Goal: Transaction & Acquisition: Obtain resource

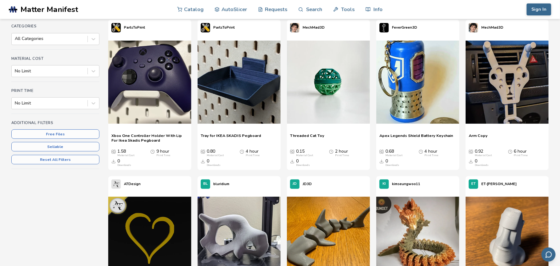
scroll to position [31, 0]
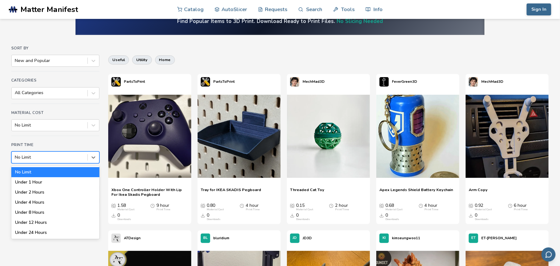
click at [76, 159] on div at bounding box center [49, 157] width 69 height 6
click at [66, 181] on div "Under 1 Hour" at bounding box center [55, 182] width 88 height 10
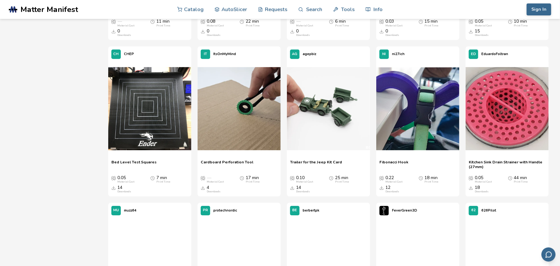
scroll to position [1163, 0]
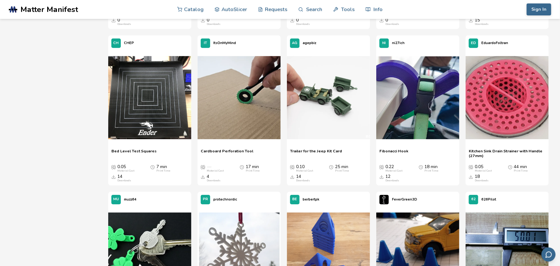
click at [293, 176] on icon "Downloads" at bounding box center [292, 176] width 4 height 4
click at [313, 148] on span "Trailer for the Jeep Kit Card" at bounding box center [316, 152] width 52 height 9
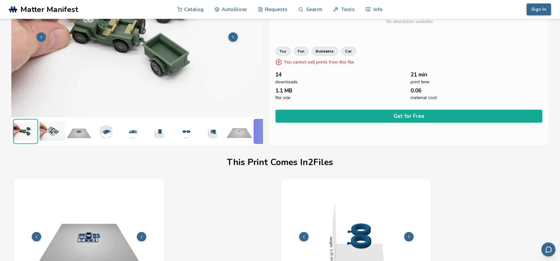
scroll to position [78, 2]
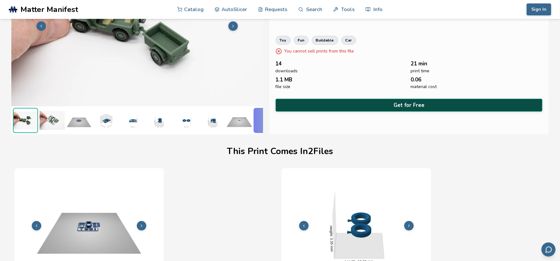
click at [384, 108] on button "Get for Free" at bounding box center [408, 105] width 267 height 13
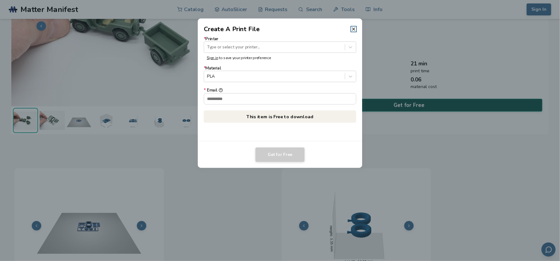
scroll to position [78, 0]
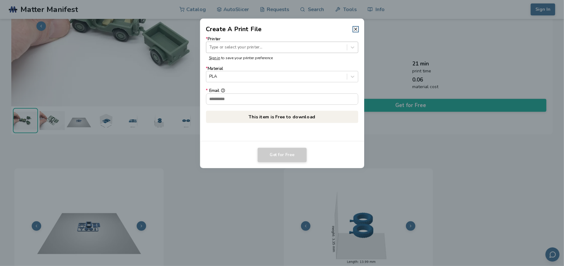
click at [333, 51] on div "Type or select your printer..." at bounding box center [282, 47] width 152 height 11
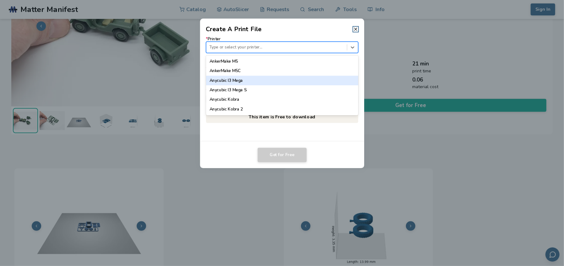
click at [328, 82] on div "Anycubic I3 Mega" at bounding box center [282, 80] width 152 height 9
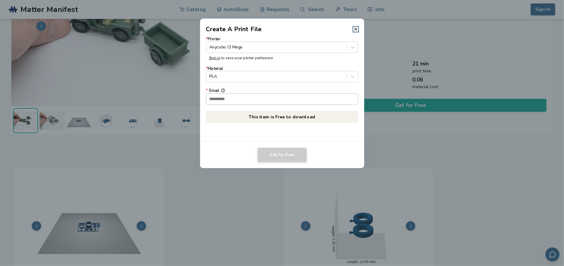
click at [324, 102] on input "* Email" at bounding box center [282, 98] width 152 height 11
type input "**********"
click at [284, 153] on button "Get for Free" at bounding box center [282, 154] width 49 height 14
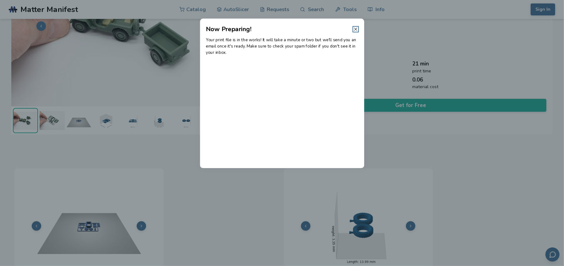
click at [354, 29] on icon at bounding box center [355, 29] width 5 height 5
